Goal: Information Seeking & Learning: Understand process/instructions

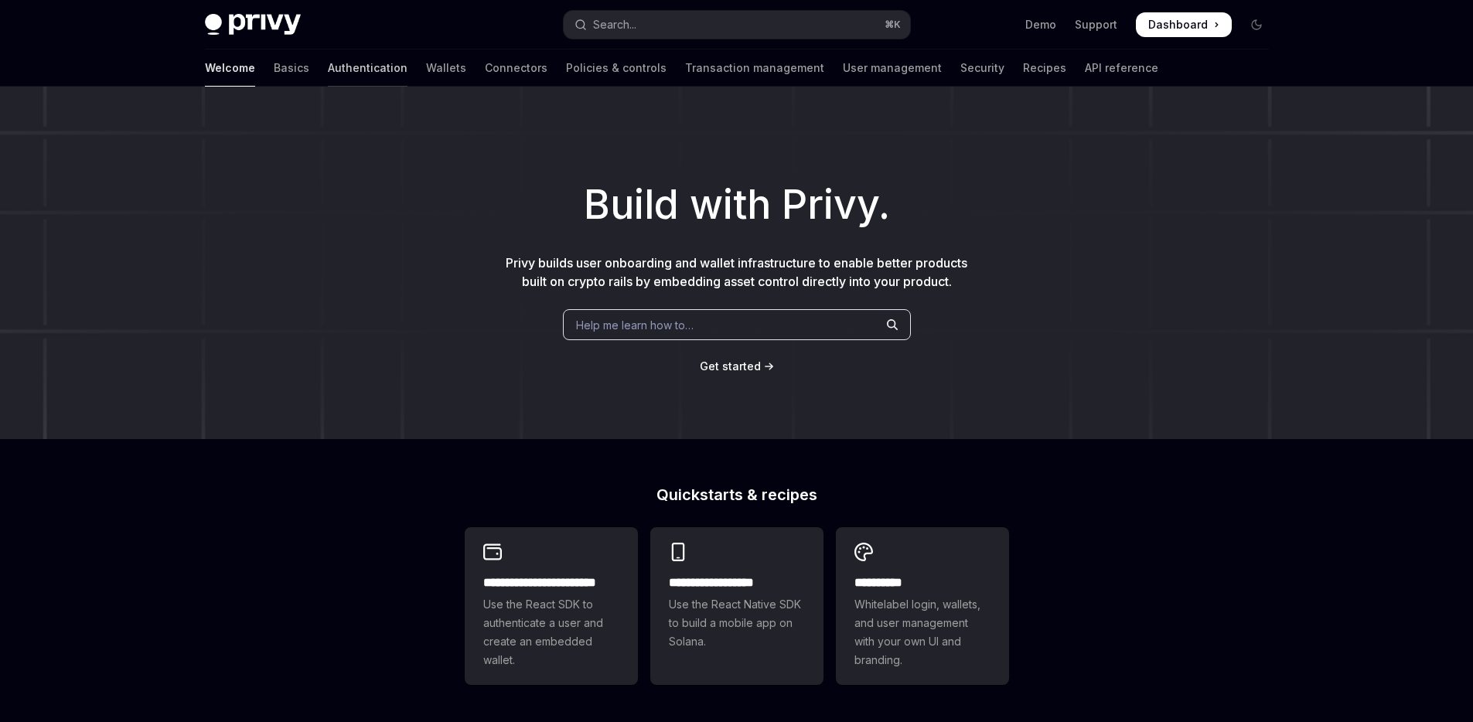
click at [328, 66] on link "Authentication" at bounding box center [368, 67] width 80 height 37
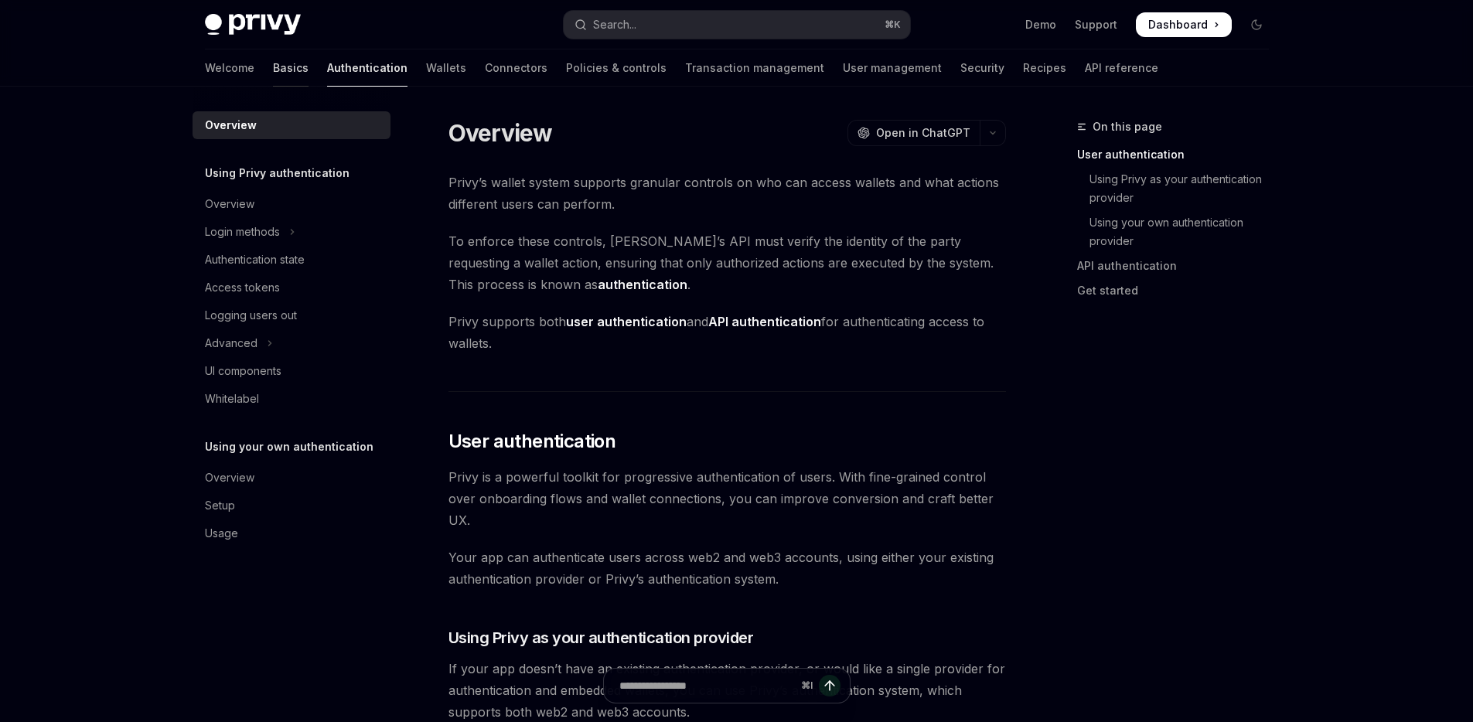
click at [273, 60] on link "Basics" at bounding box center [291, 67] width 36 height 37
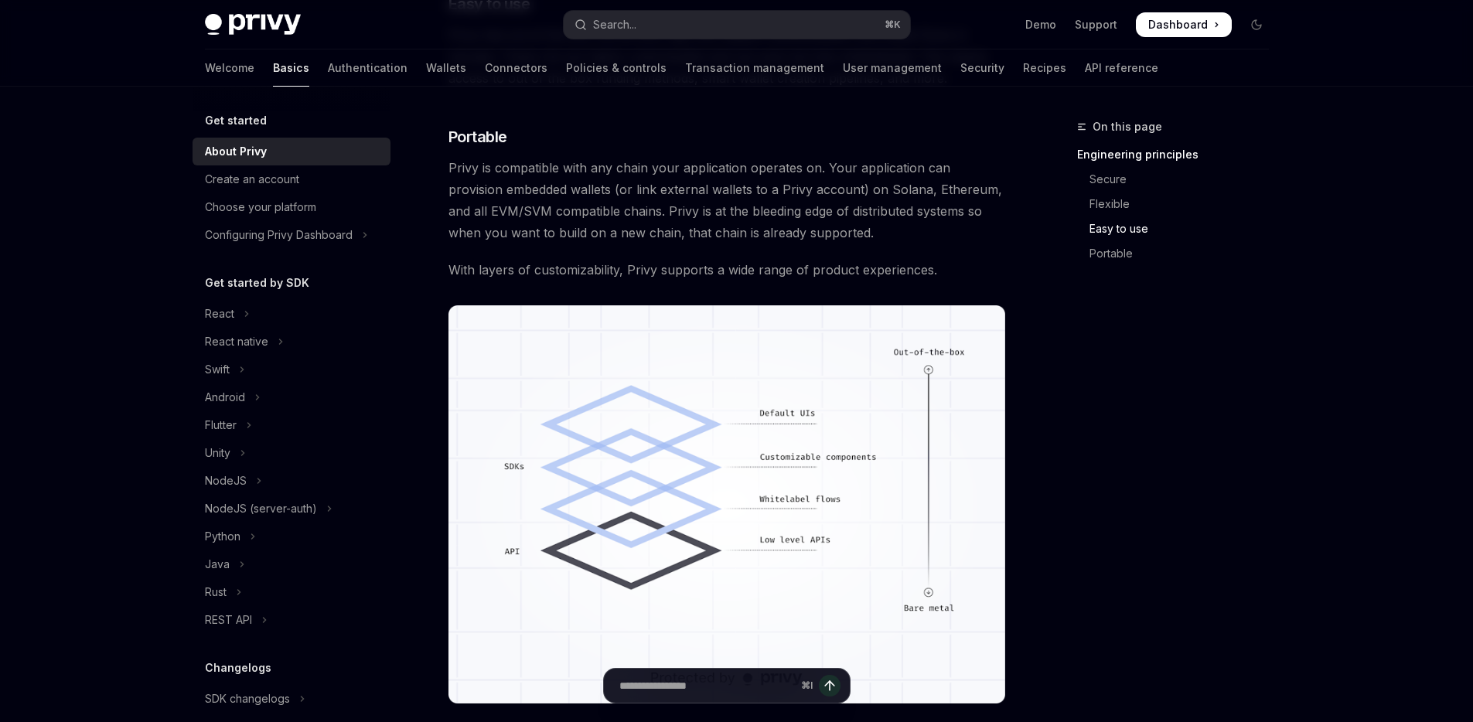
scroll to position [881, 0]
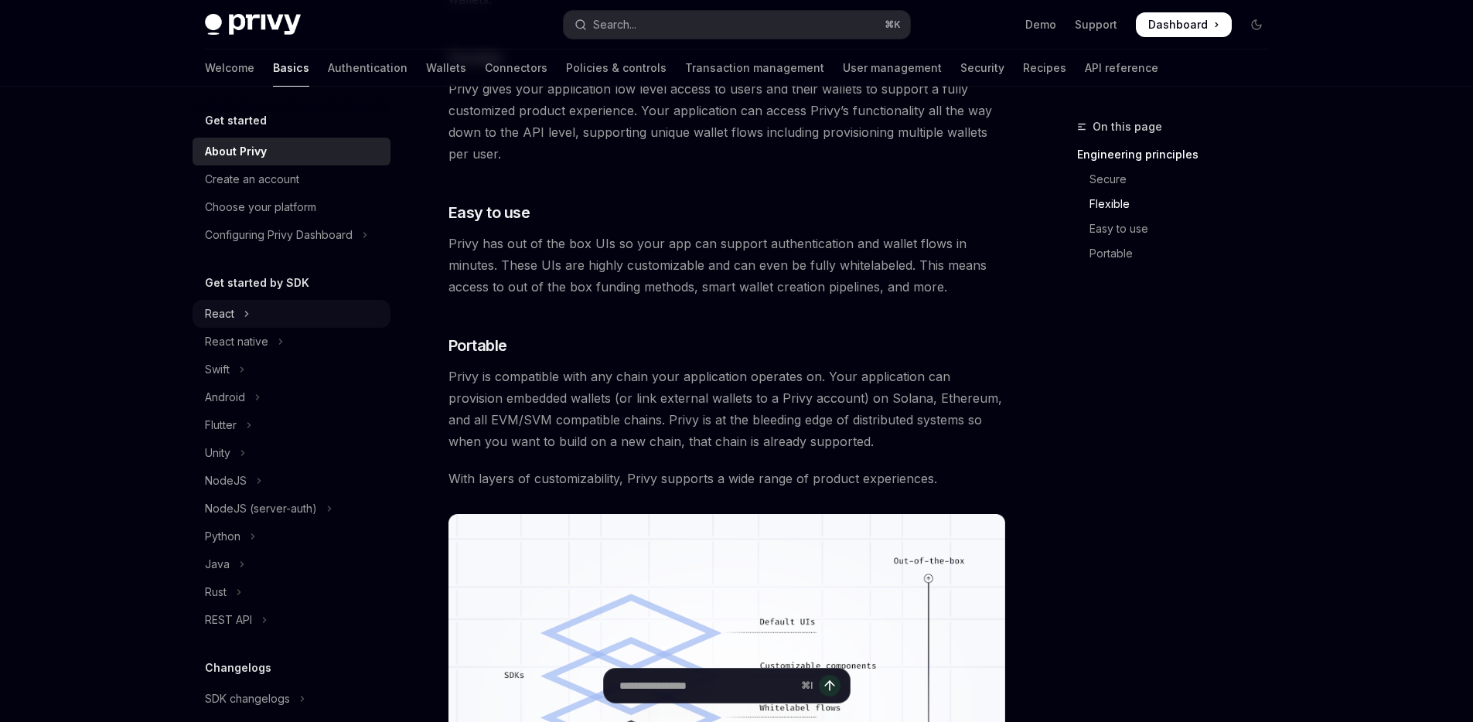
click at [313, 313] on button "React" at bounding box center [292, 314] width 198 height 28
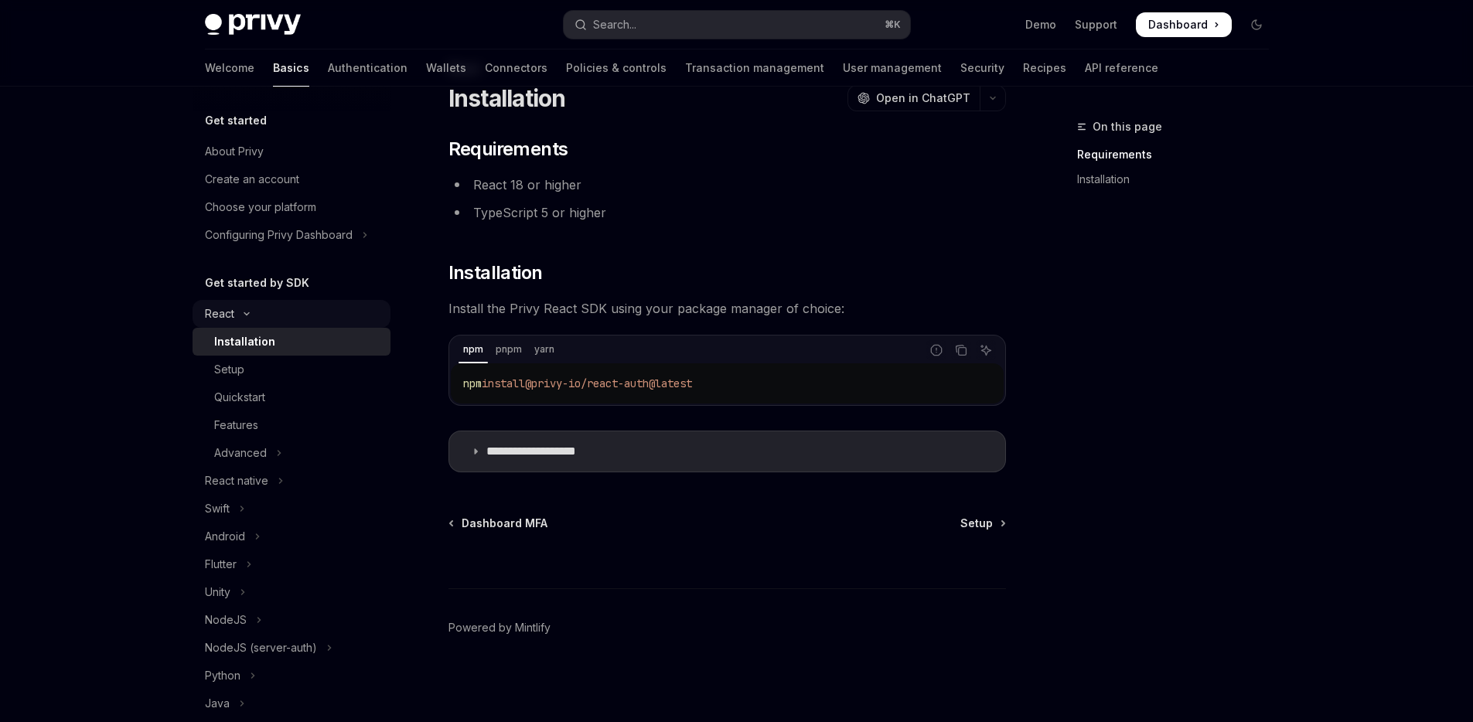
scroll to position [58, 0]
click at [316, 376] on div "Setup" at bounding box center [297, 369] width 167 height 19
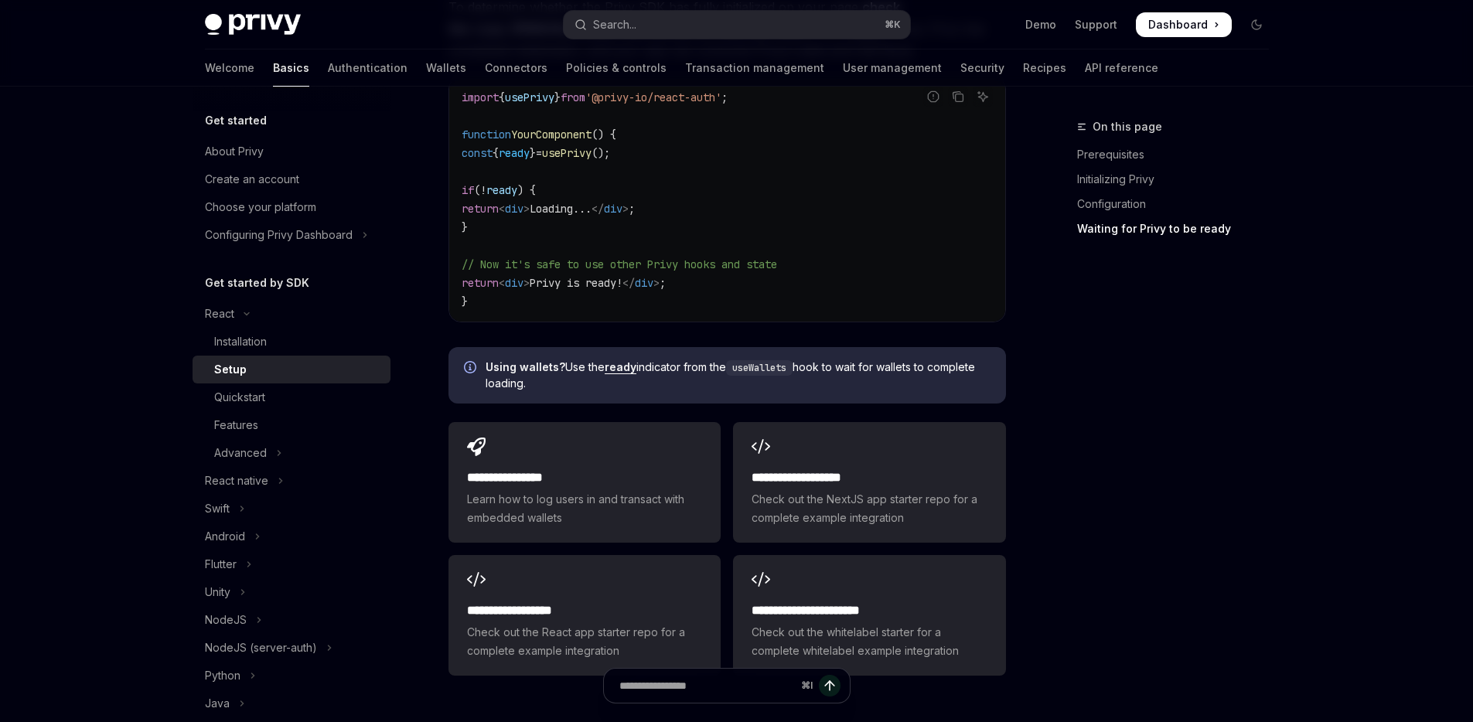
scroll to position [1785, 0]
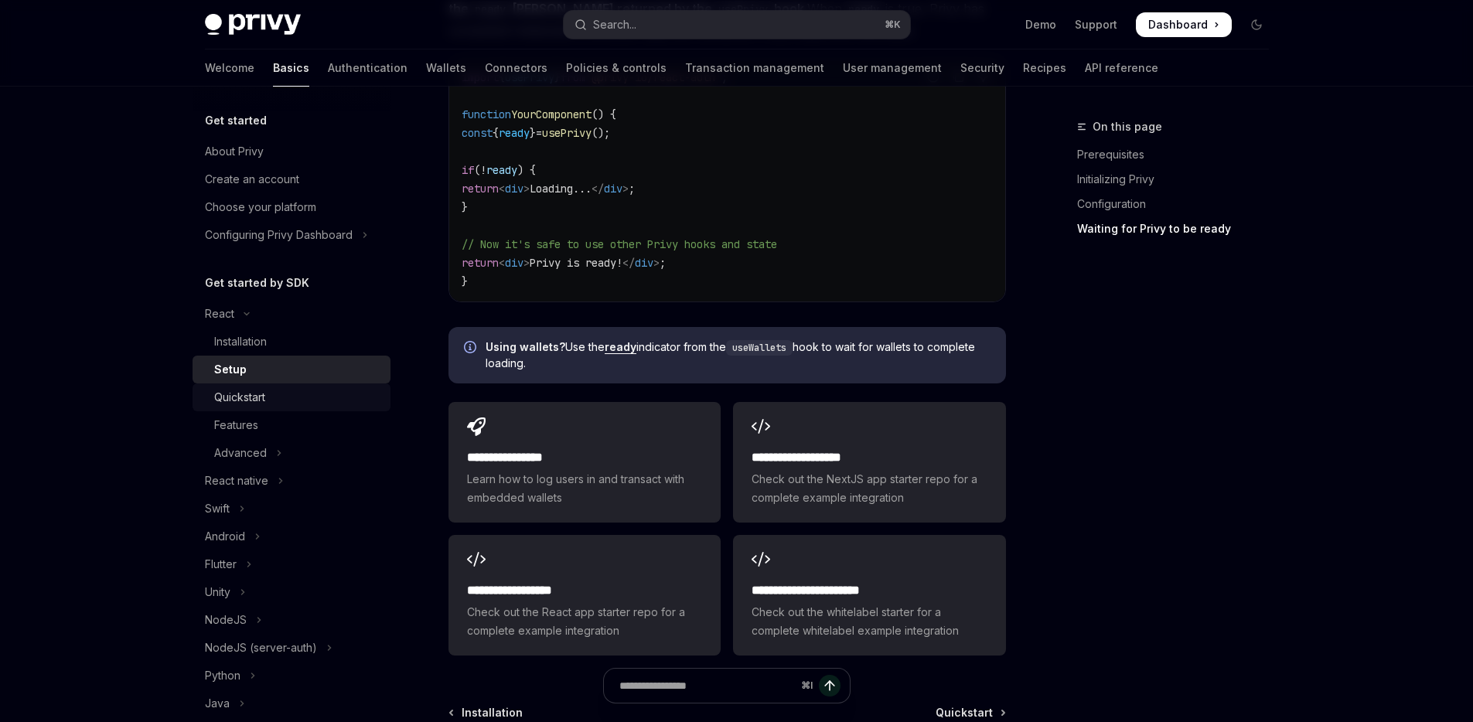
click at [285, 397] on div "Quickstart" at bounding box center [297, 397] width 167 height 19
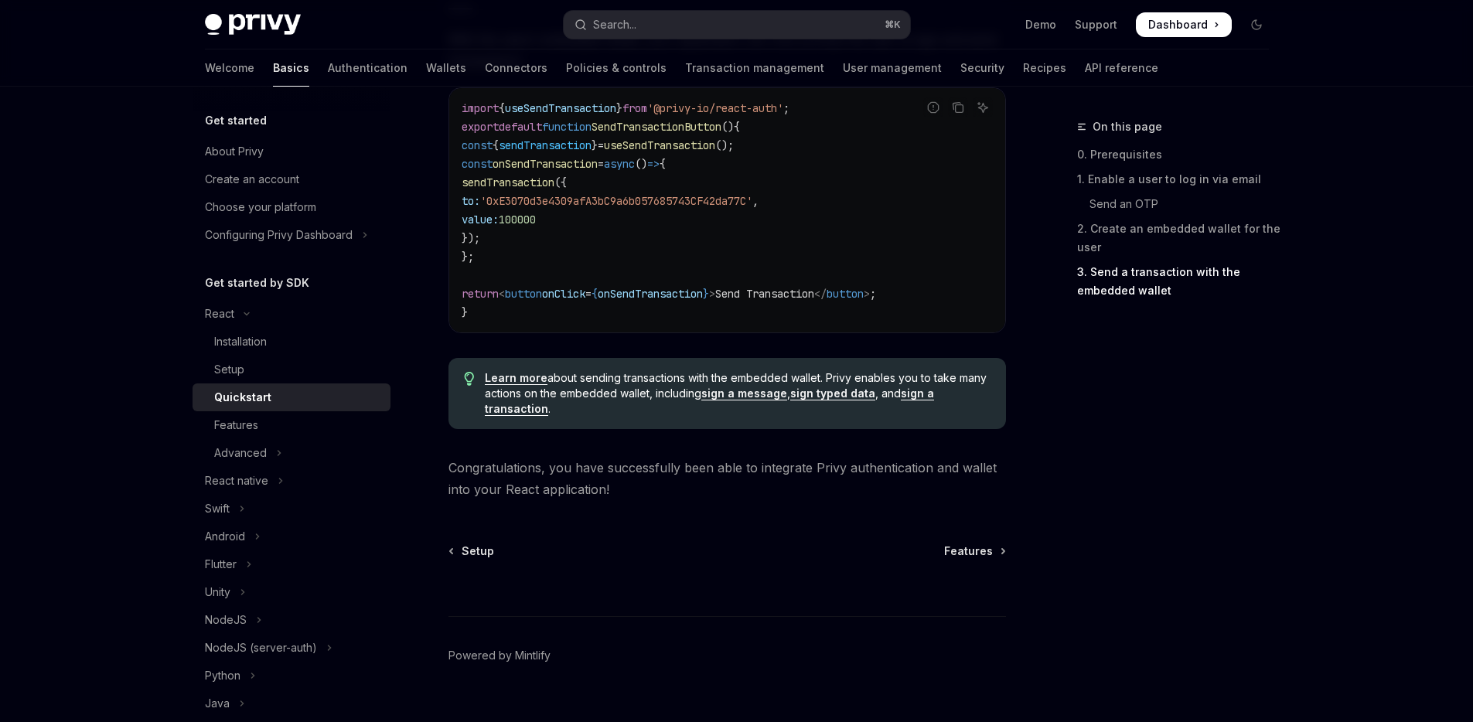
scroll to position [1541, 0]
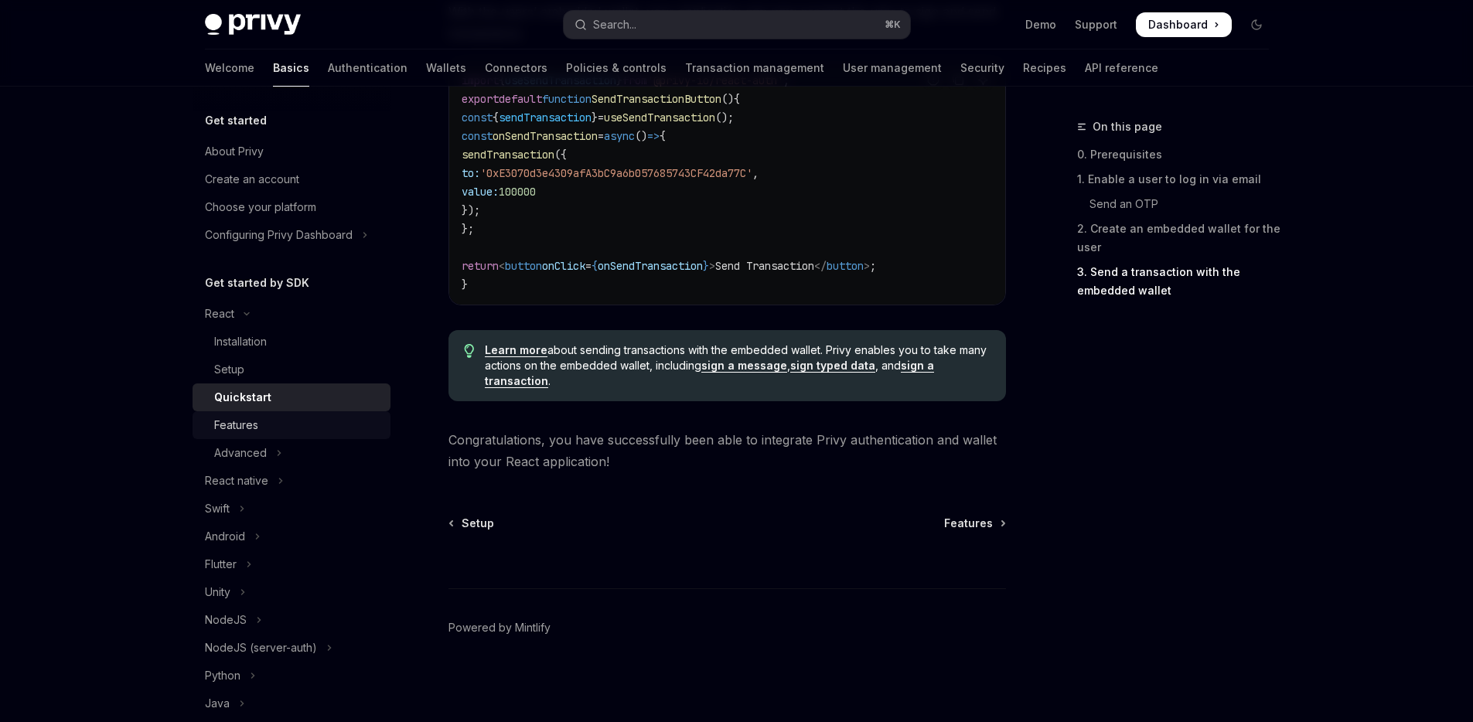
click at [300, 426] on div "Features" at bounding box center [297, 425] width 167 height 19
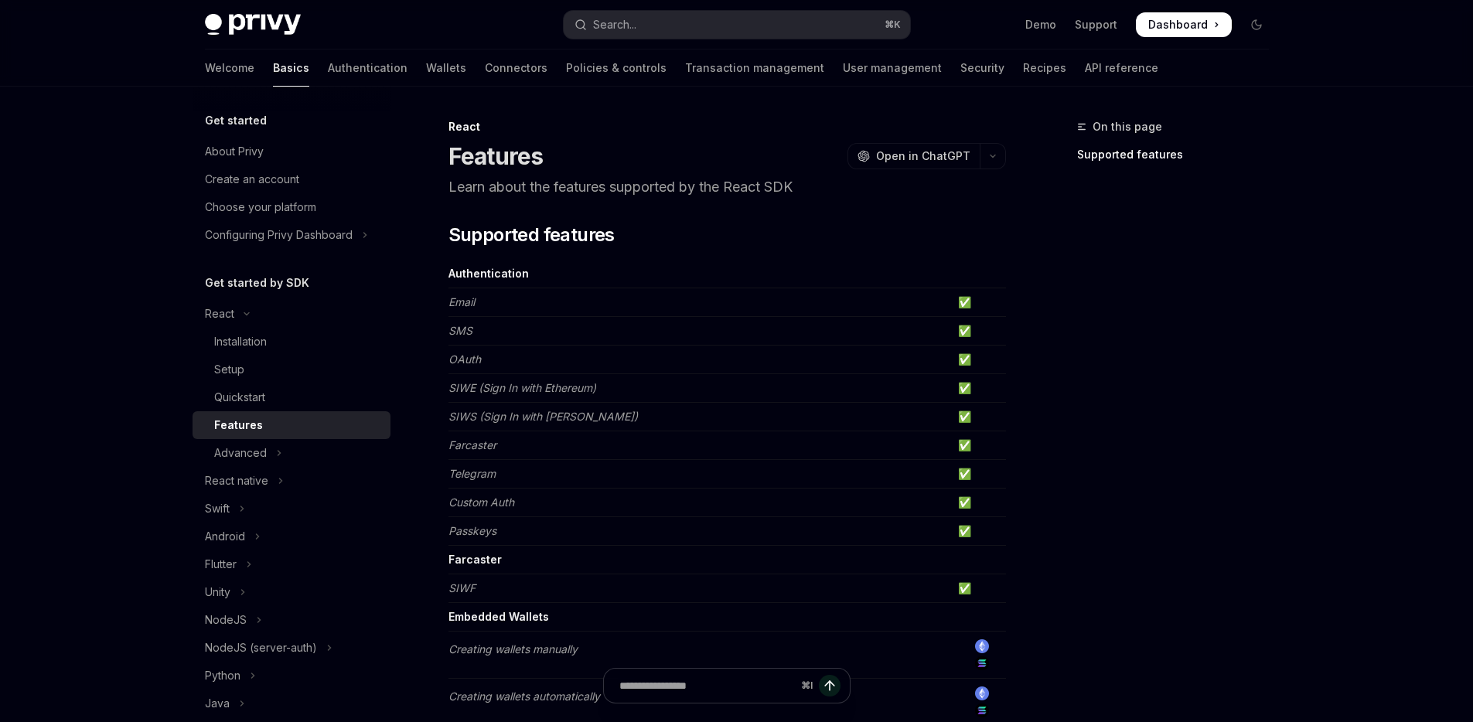
click at [503, 418] on em "SIWS (Sign In with [PERSON_NAME])" at bounding box center [542, 416] width 189 height 13
click at [538, 380] on td "SIWE (Sign In with Ethereum)" at bounding box center [699, 388] width 503 height 29
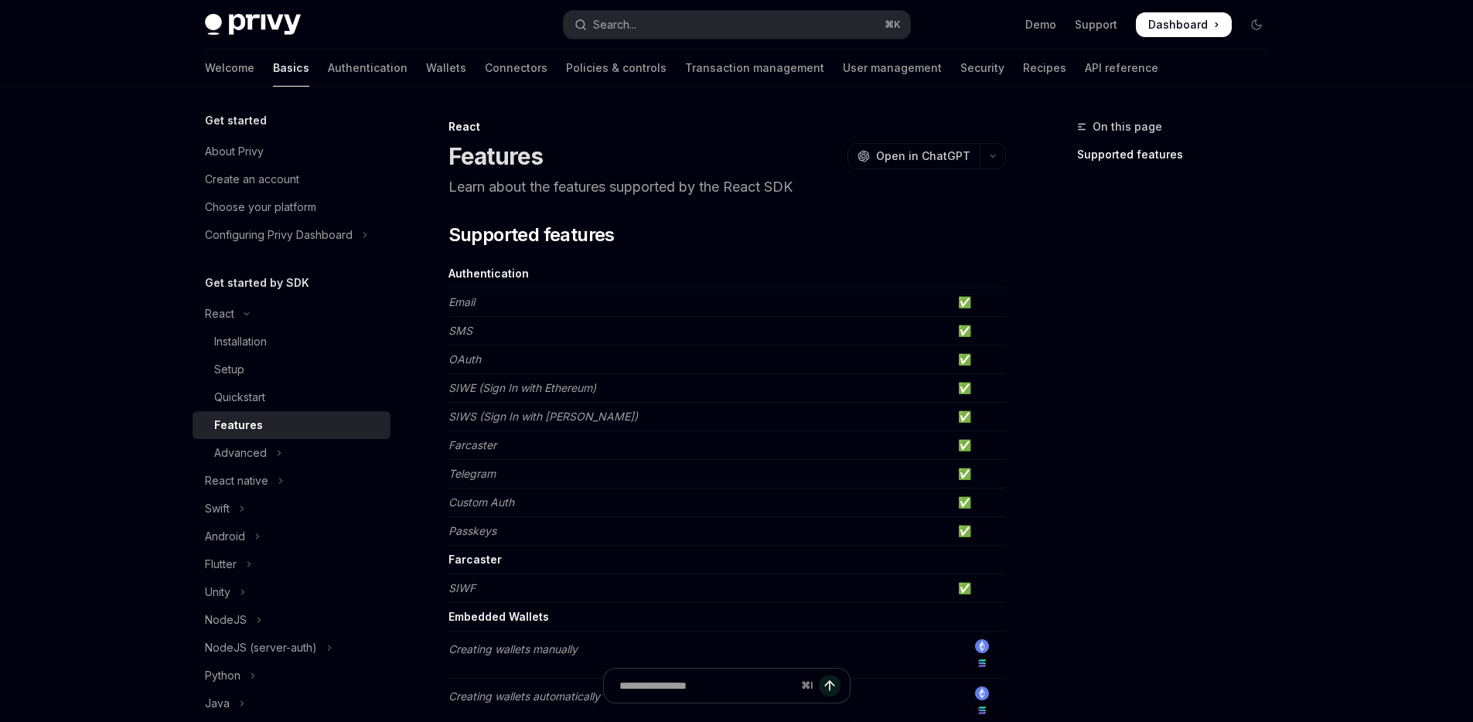
click at [540, 385] on em "SIWE (Sign In with Ethereum)" at bounding box center [522, 387] width 148 height 13
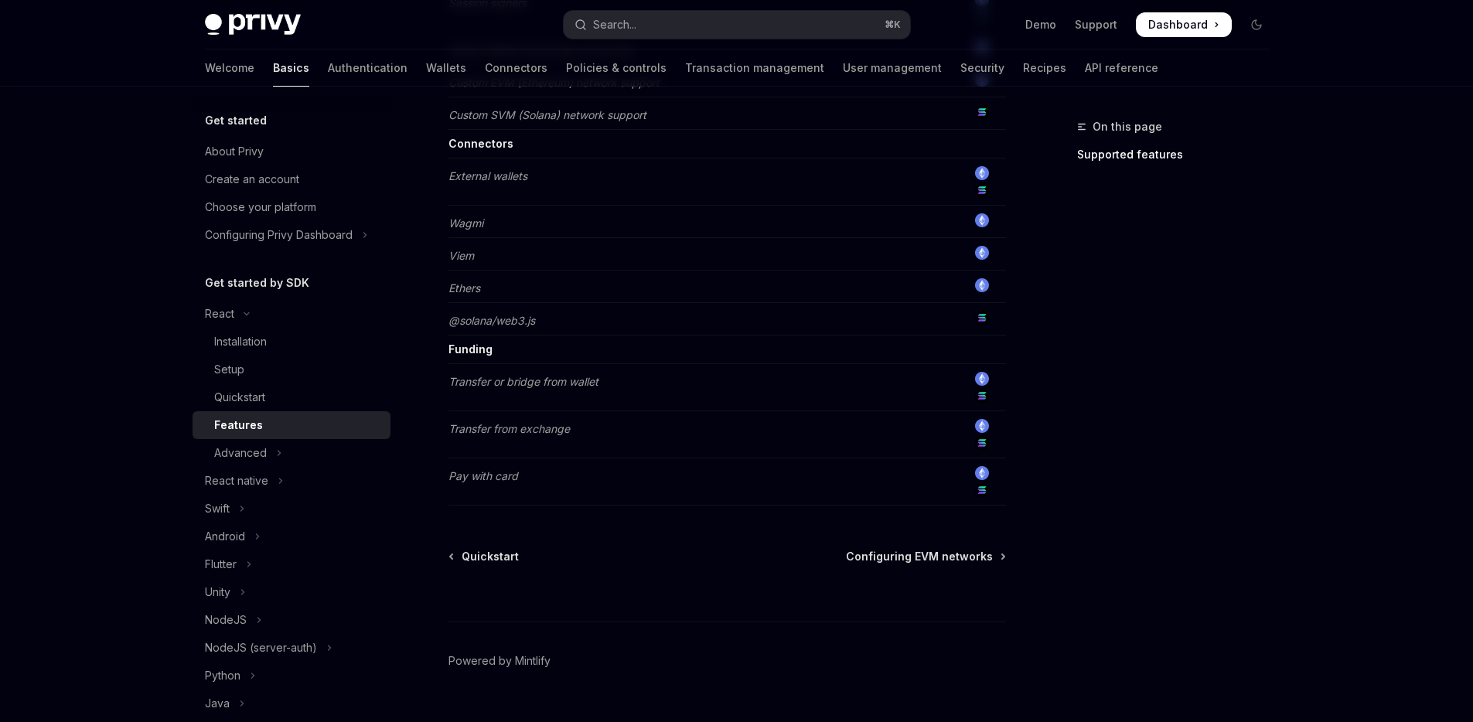
scroll to position [1231, 0]
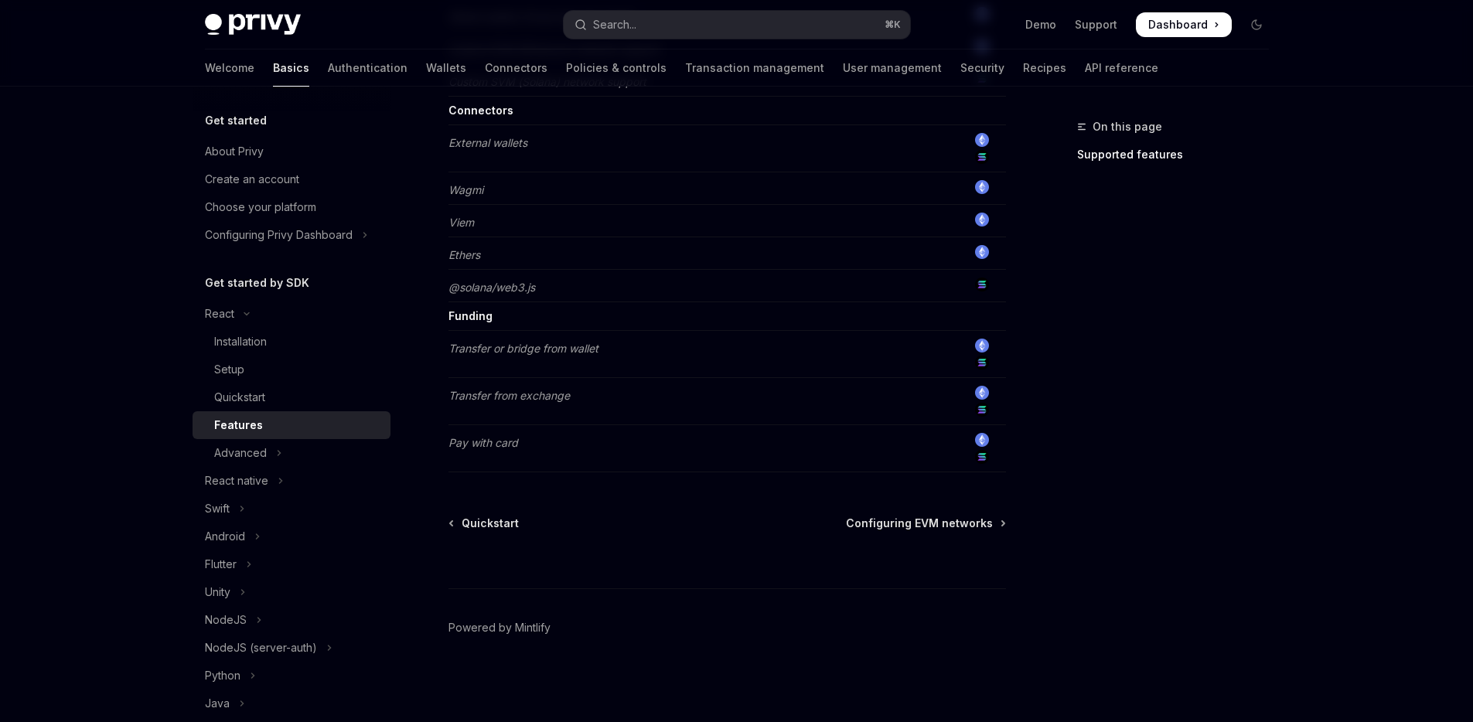
click at [898, 523] on span "Configuring EVM networks" at bounding box center [919, 523] width 147 height 15
type textarea "*"
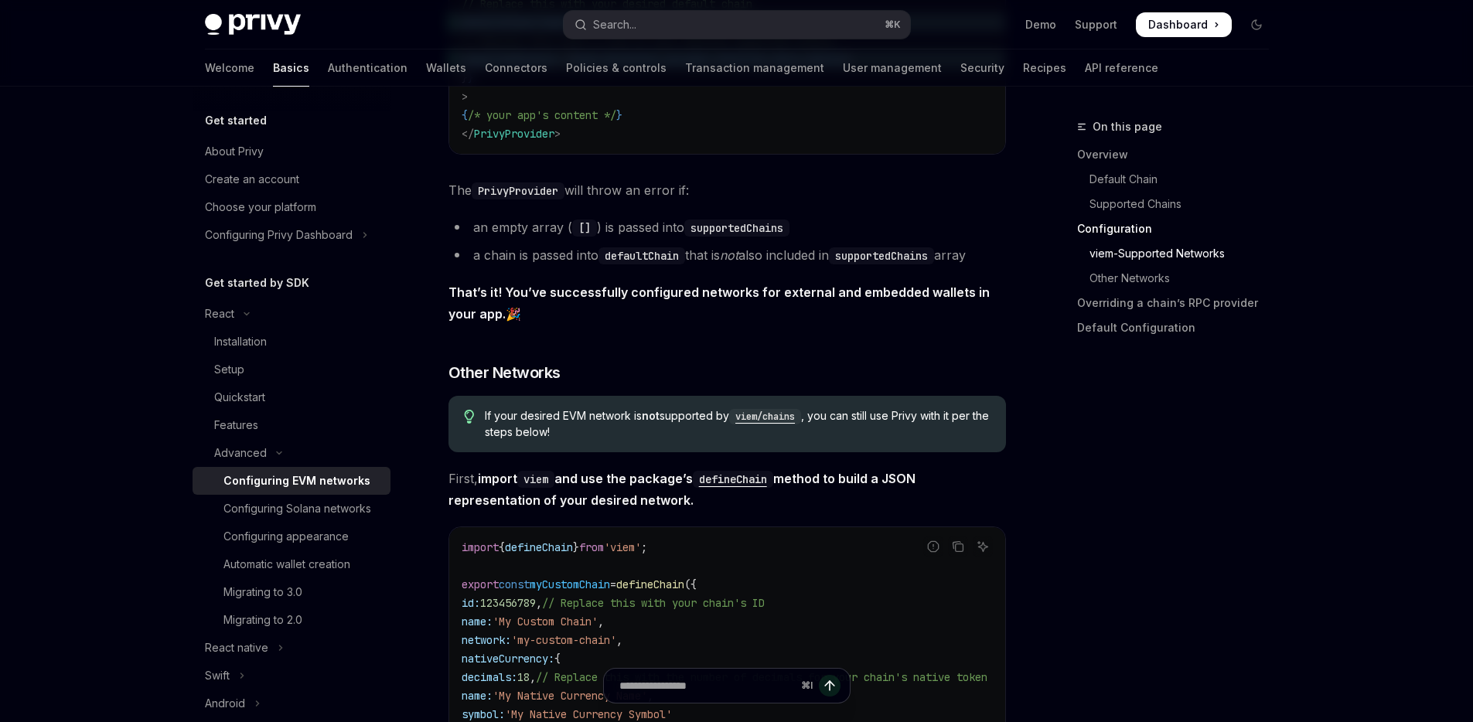
scroll to position [2483, 0]
